Goal: Learn about a topic

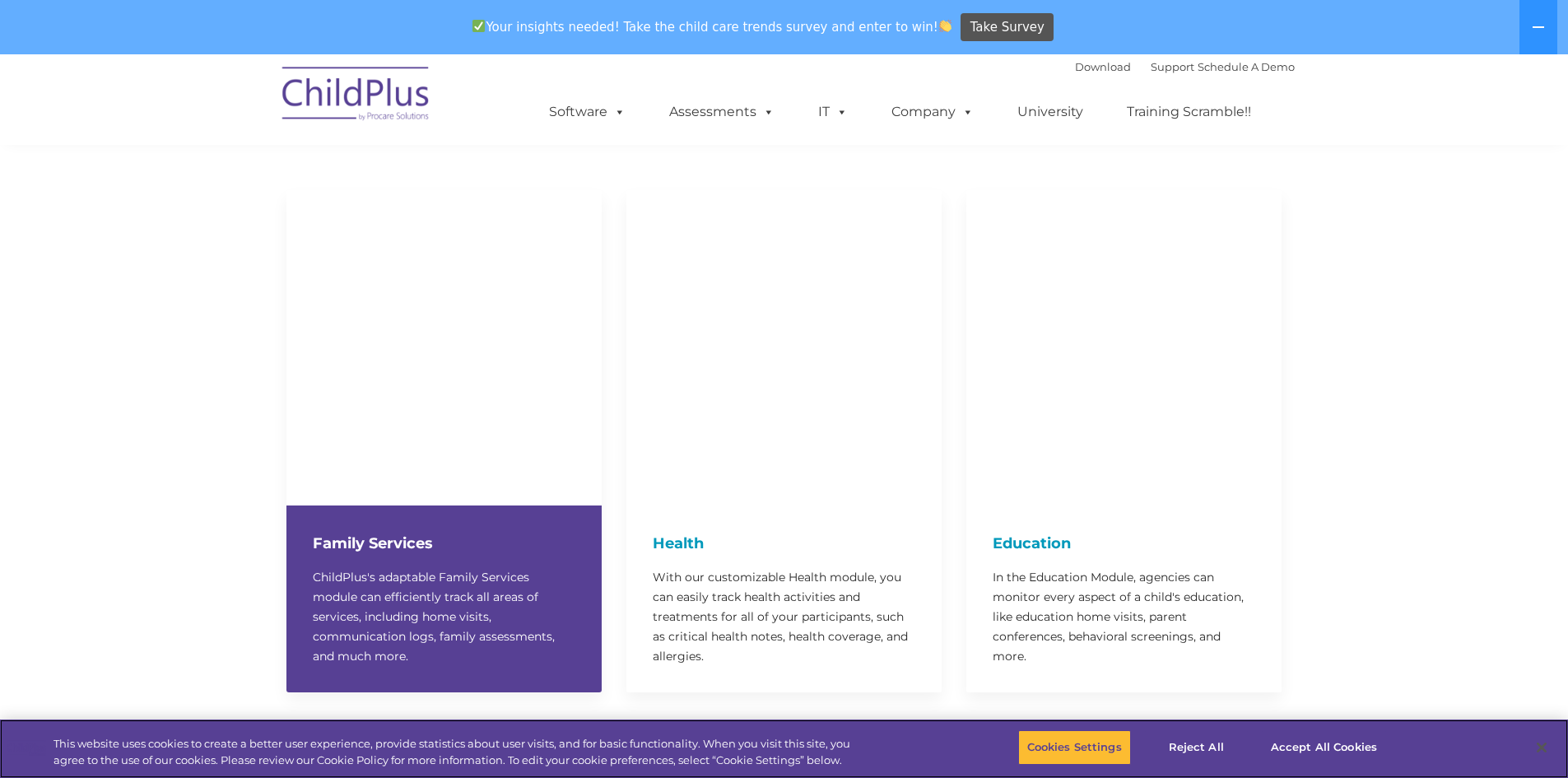
scroll to position [3327, 0]
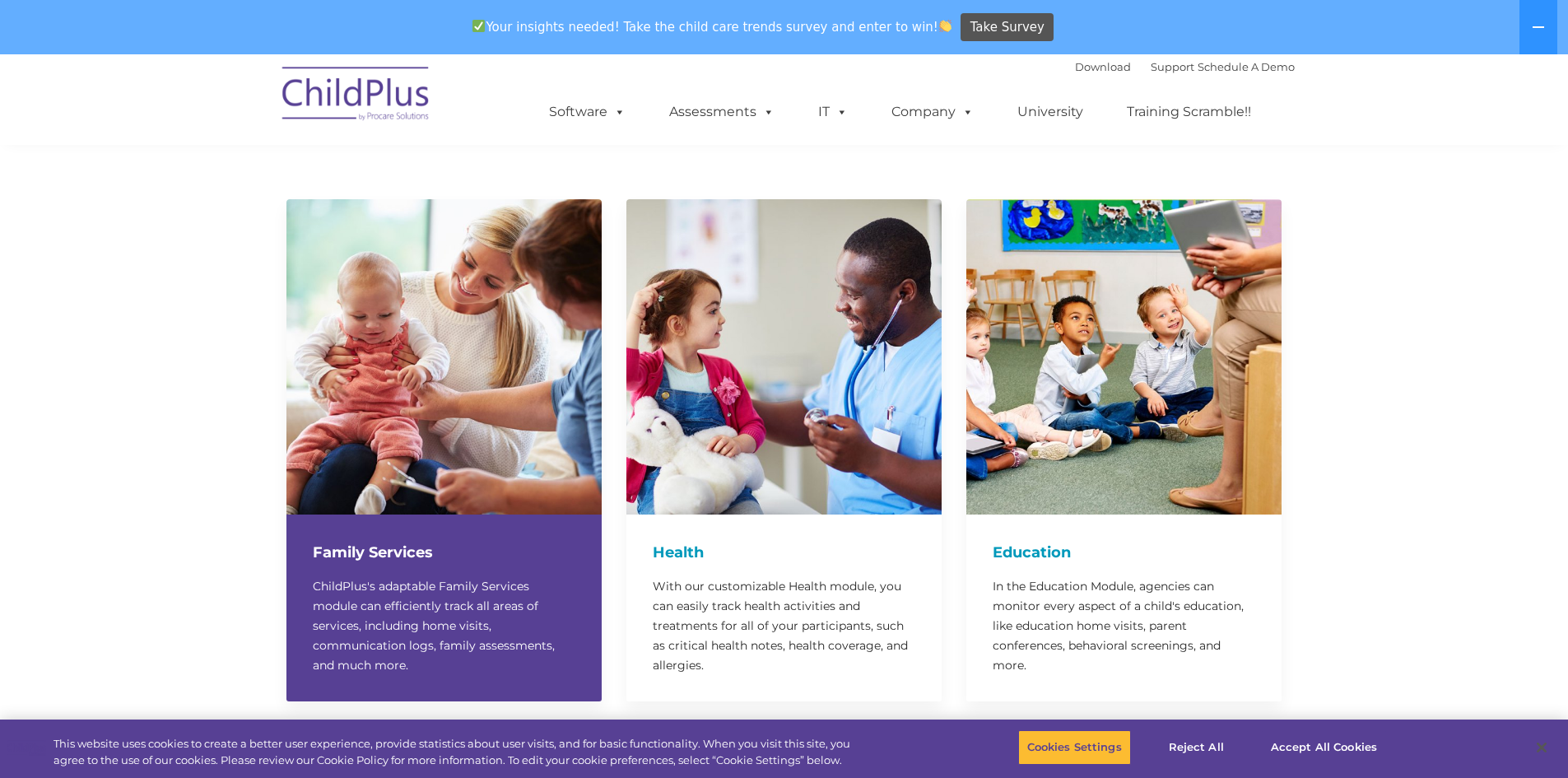
click at [370, 541] on h4 "Family Services" at bounding box center [444, 551] width 263 height 23
click at [352, 531] on div "Family Services ChildPlus's adaptable Family Services module can efficiently tr…" at bounding box center [444, 607] width 315 height 186
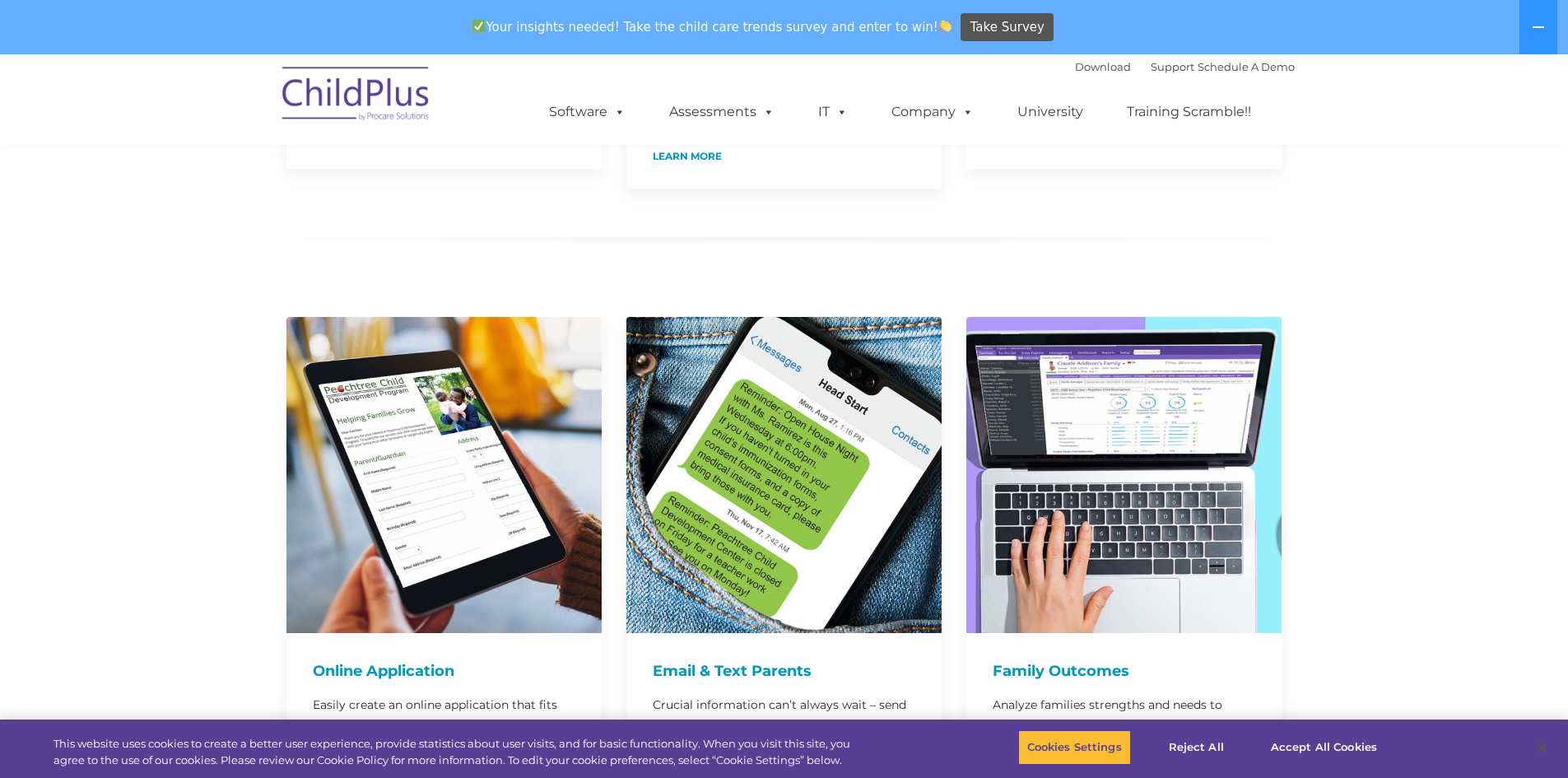
scroll to position [0, 0]
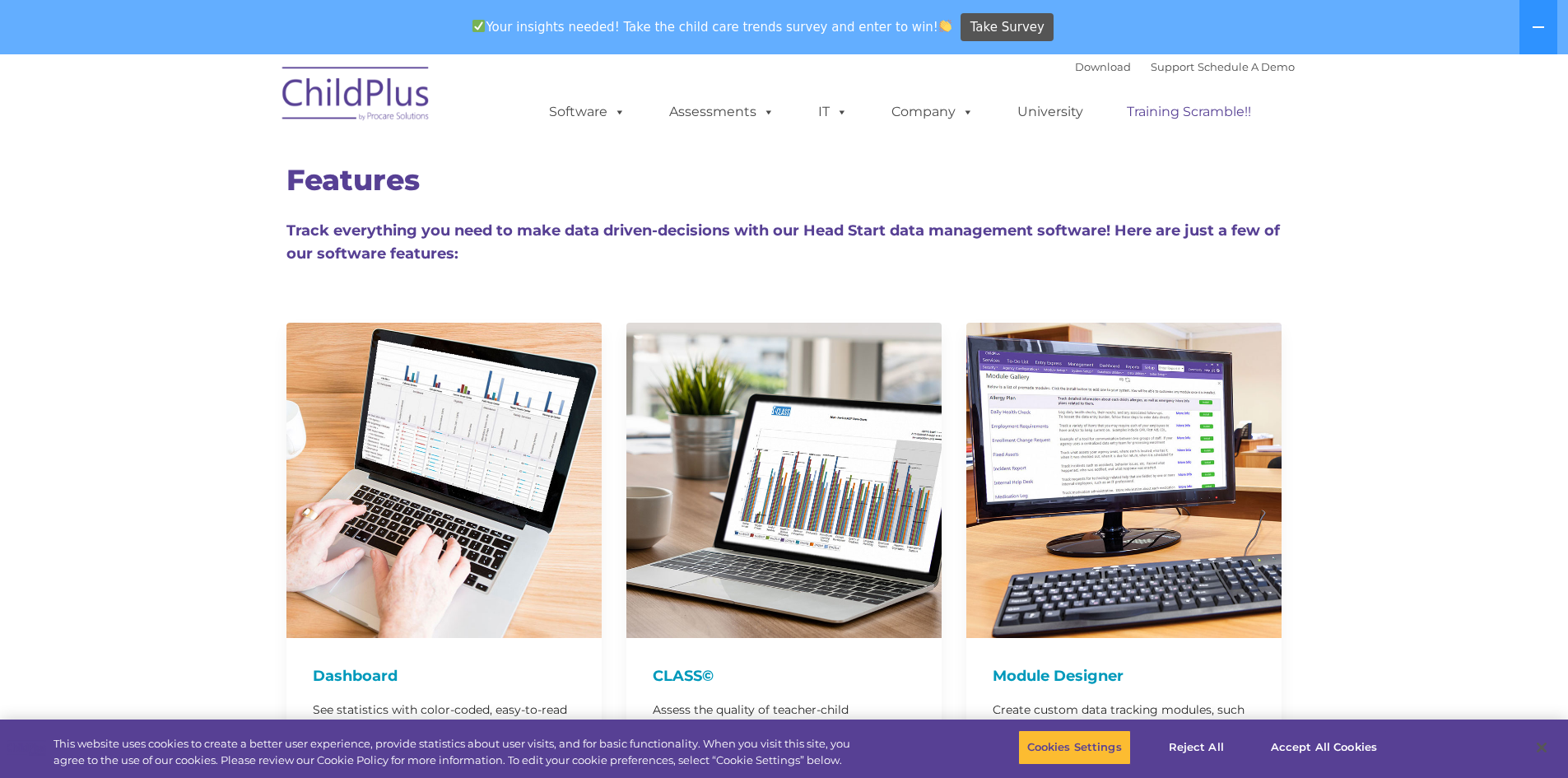
click at [1196, 111] on link "Training Scramble!!" at bounding box center [1189, 112] width 157 height 33
click at [1054, 113] on link "University" at bounding box center [1050, 112] width 99 height 33
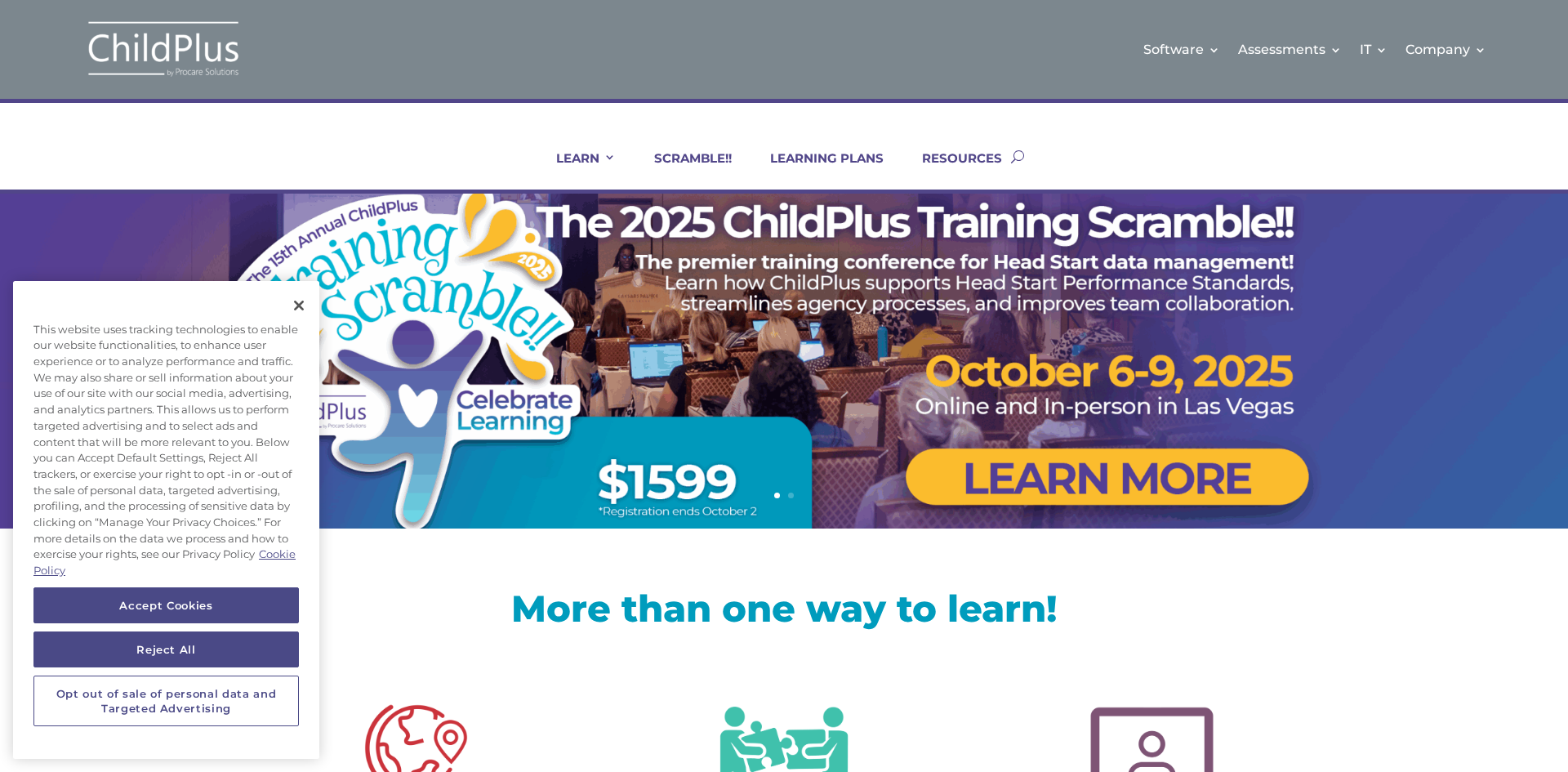
click at [250, 158] on div "LEARN IN-PERSON Consulting On-site Events Summit Scramble!! ONLINE Courses Cert…" at bounding box center [784, 146] width 1568 height 94
click at [210, 52] on img at bounding box center [164, 49] width 164 height 59
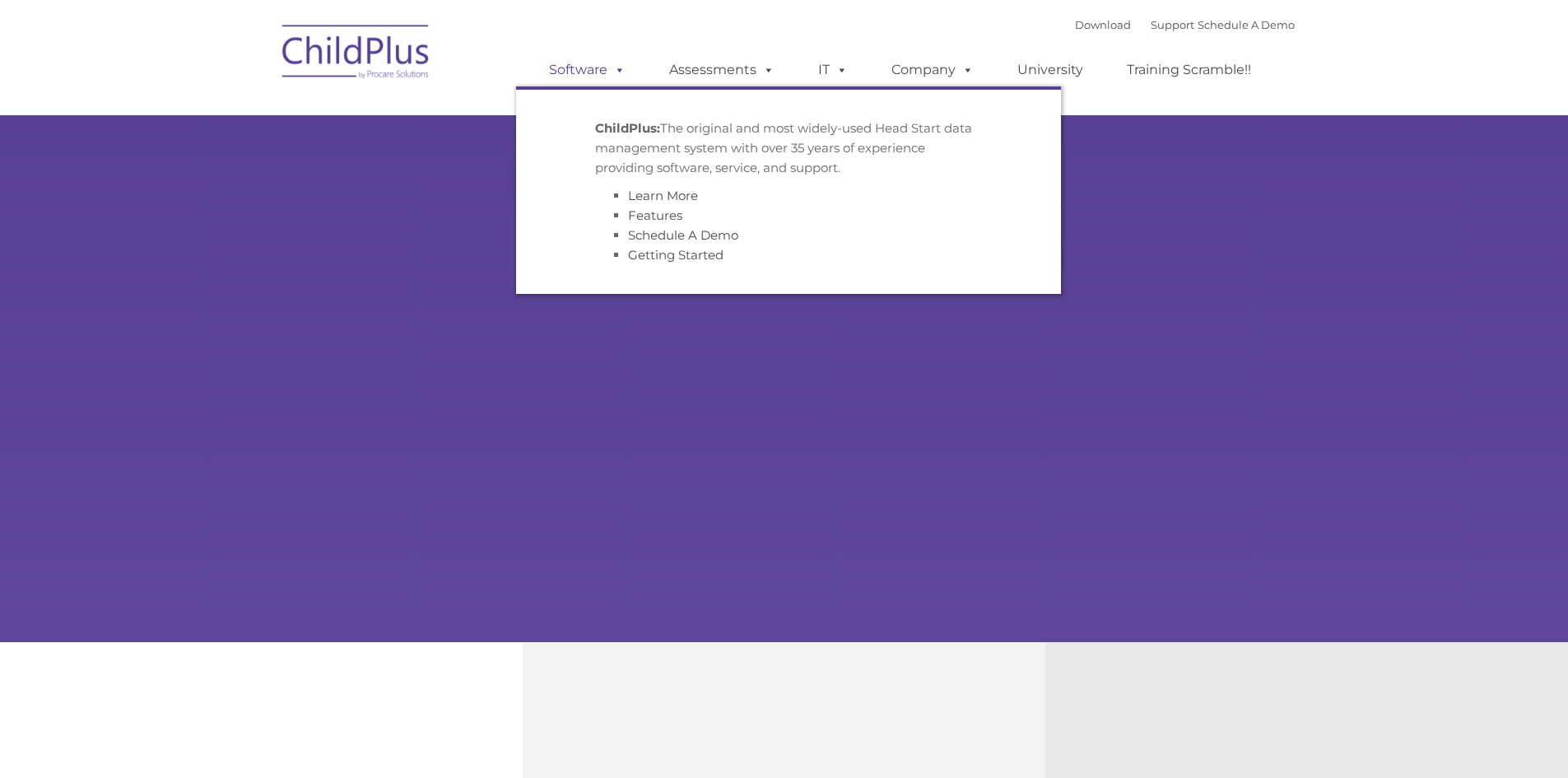
type input ""
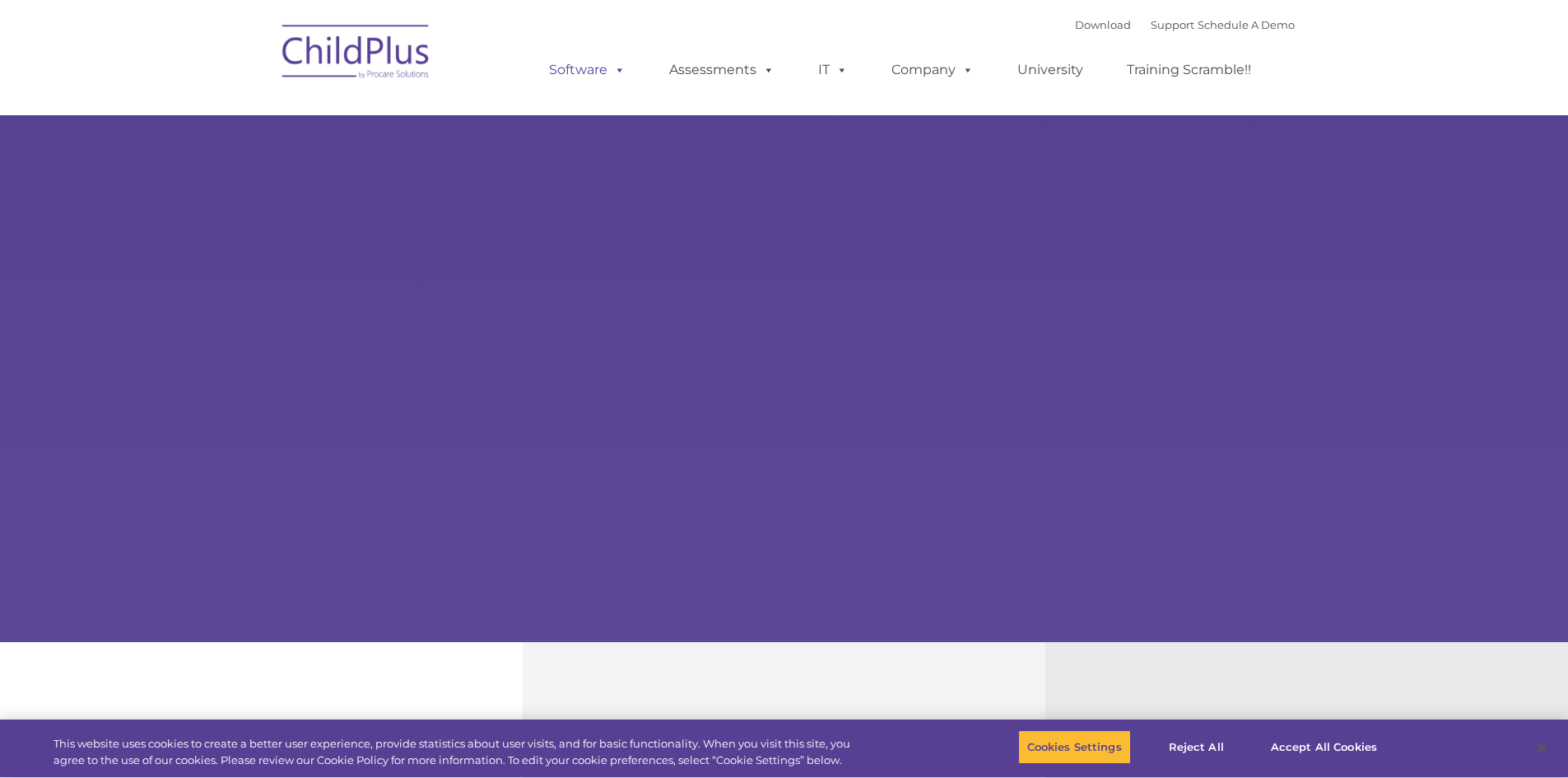
select select "MEDIUM"
